Goal: Obtain resource: Download file/media

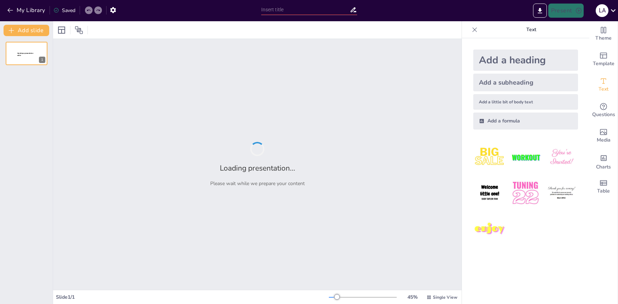
type input "TRASTORNOS AFECTIVOS"
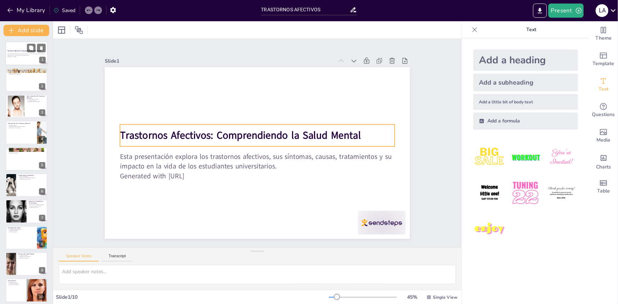
click at [15, 51] on strong "Trastornos Afectivos: Comprendiendo la Salud Mental" at bounding box center [24, 51] width 34 height 2
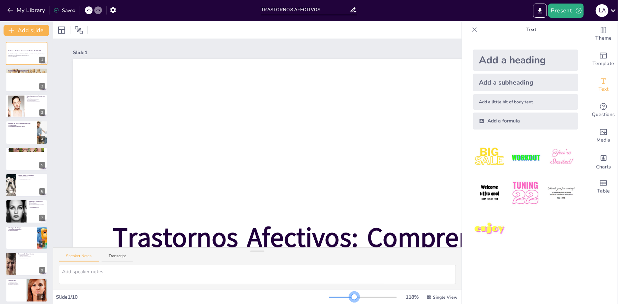
click at [350, 297] on div at bounding box center [363, 297] width 68 height 6
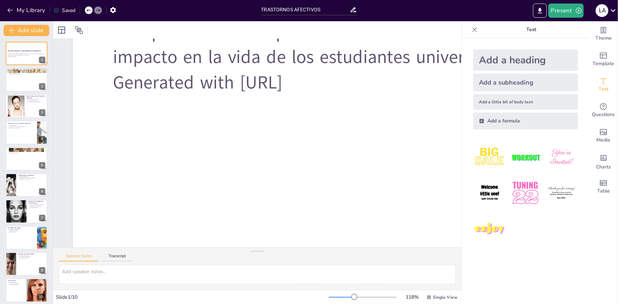
scroll to position [268, 0]
click at [21, 78] on div at bounding box center [26, 80] width 42 height 24
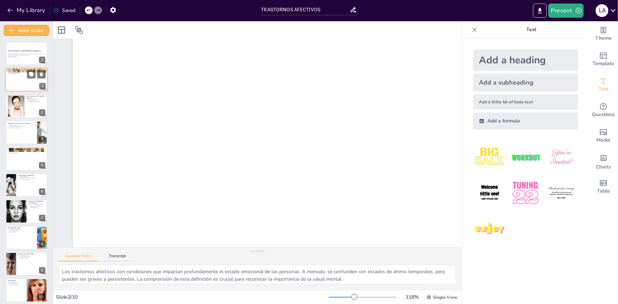
scroll to position [124, 0]
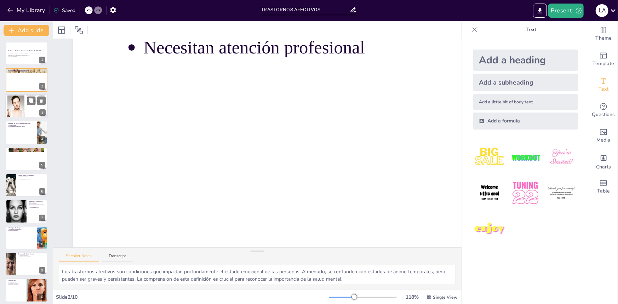
click at [19, 109] on div at bounding box center [16, 106] width 40 height 22
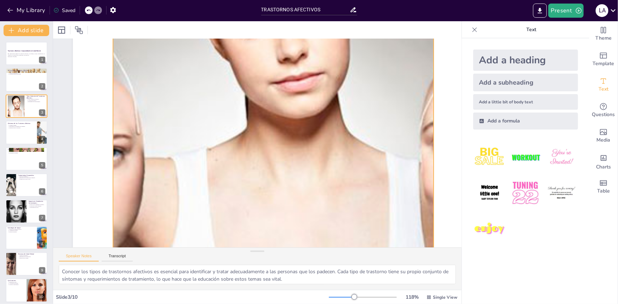
scroll to position [268, 0]
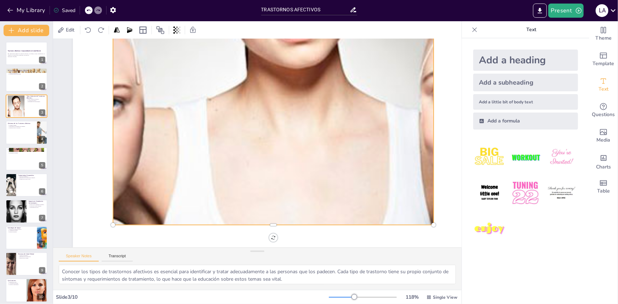
click at [312, 168] on div at bounding box center [285, 24] width 789 height 482
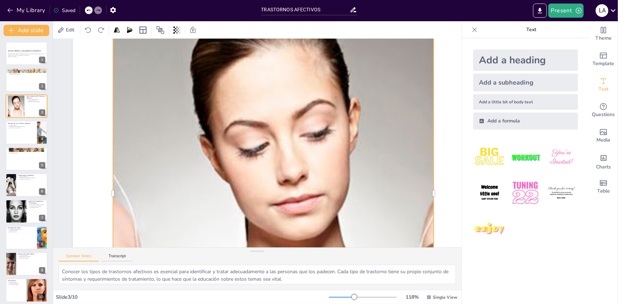
scroll to position [0, 0]
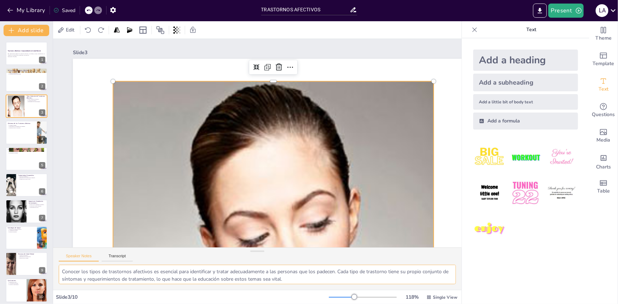
click at [142, 276] on textarea "Conocer los tipos de trastornos afectivos es esencial para identificar y tratar…" at bounding box center [257, 274] width 397 height 19
click at [539, 12] on icon "Export to PowerPoint" at bounding box center [539, 10] width 7 height 7
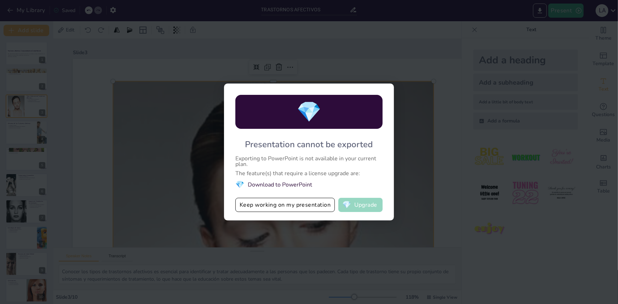
click at [366, 205] on button "💎 Upgrade" at bounding box center [360, 205] width 44 height 14
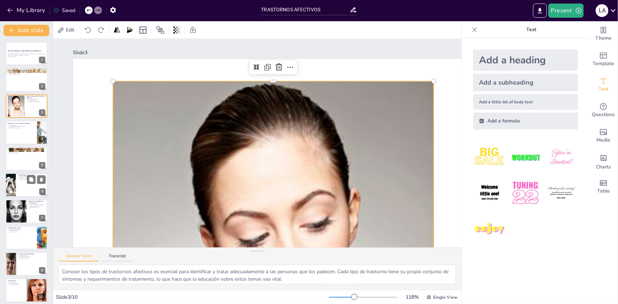
click at [23, 185] on div at bounding box center [26, 185] width 42 height 24
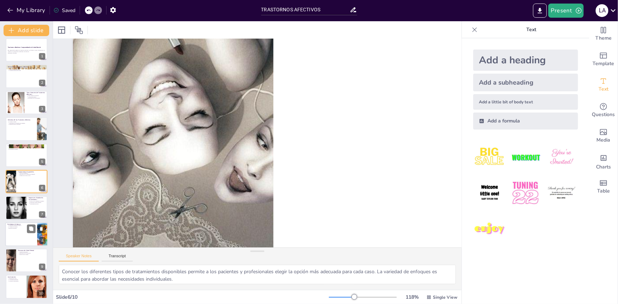
scroll to position [268, 0]
click at [18, 211] on div at bounding box center [16, 208] width 32 height 24
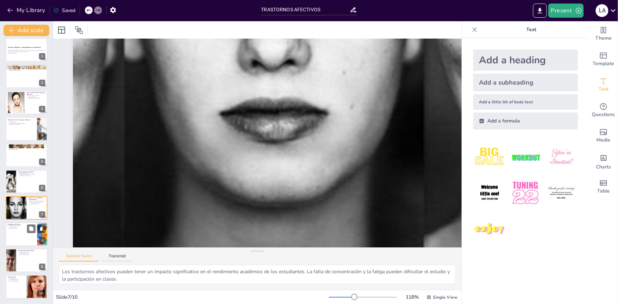
click at [12, 236] on div at bounding box center [26, 234] width 42 height 24
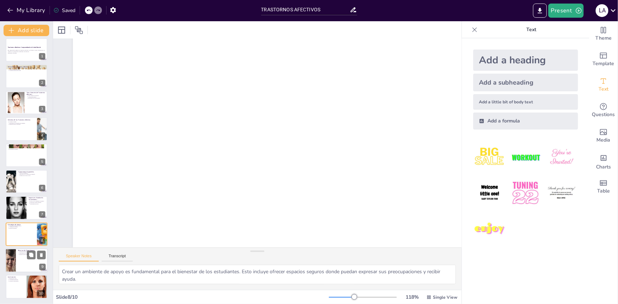
click at [19, 266] on div at bounding box center [26, 260] width 42 height 24
type textarea "Conocer los recursos disponibles es esencial para que los estudiantes puedan ac…"
